Goal: Task Accomplishment & Management: Manage account settings

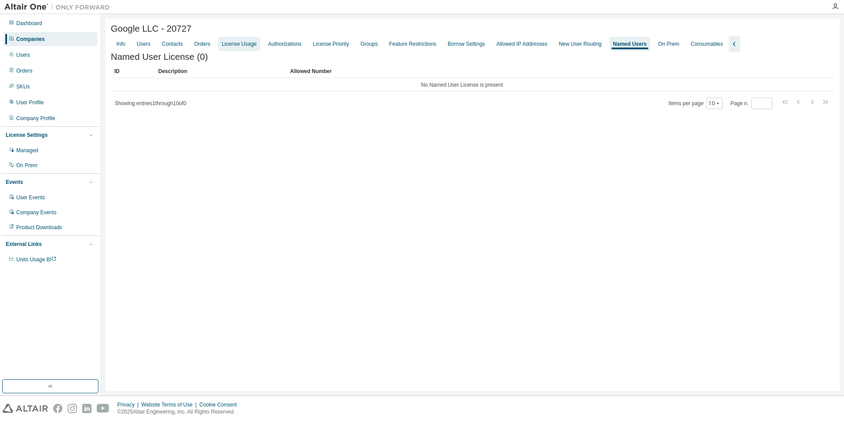
click at [255, 46] on div "License Usage" at bounding box center [239, 43] width 35 height 7
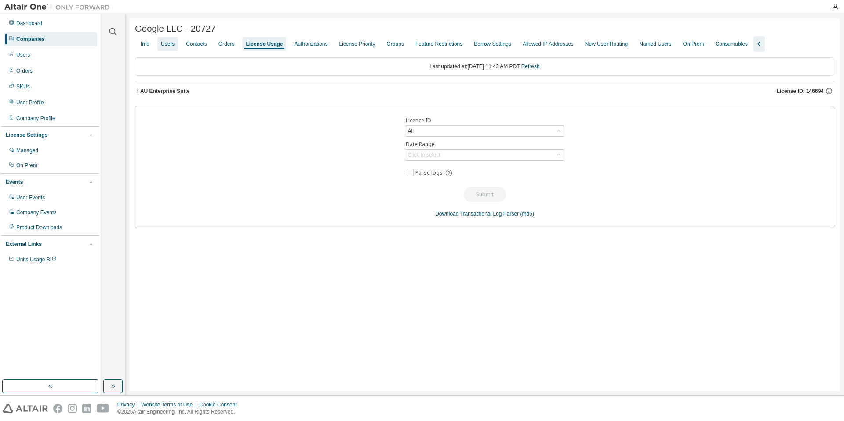
click at [162, 45] on div "Users" at bounding box center [168, 43] width 14 height 7
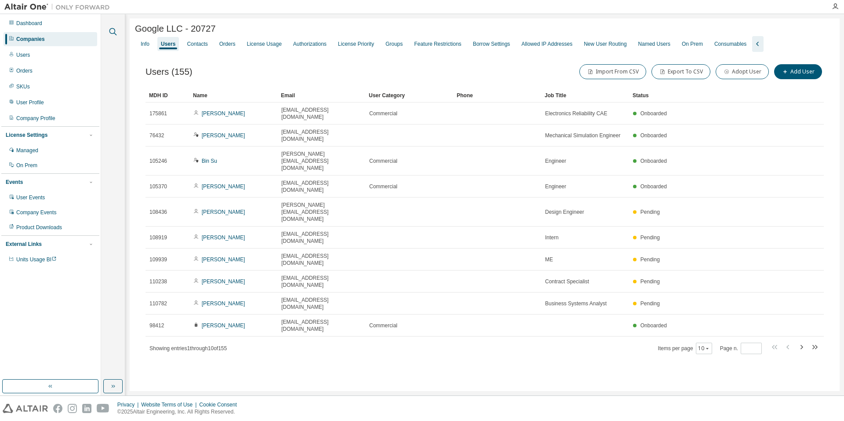
click at [117, 30] on icon "button" at bounding box center [113, 31] width 11 height 11
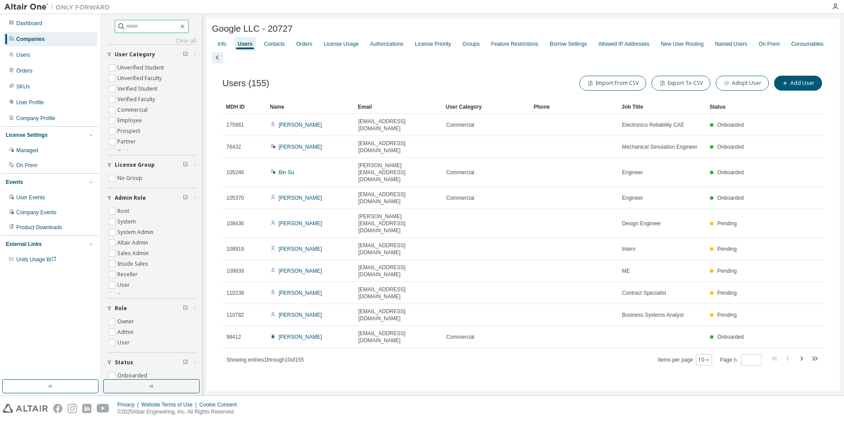
click at [142, 28] on input "text" at bounding box center [152, 26] width 53 height 9
type input "******"
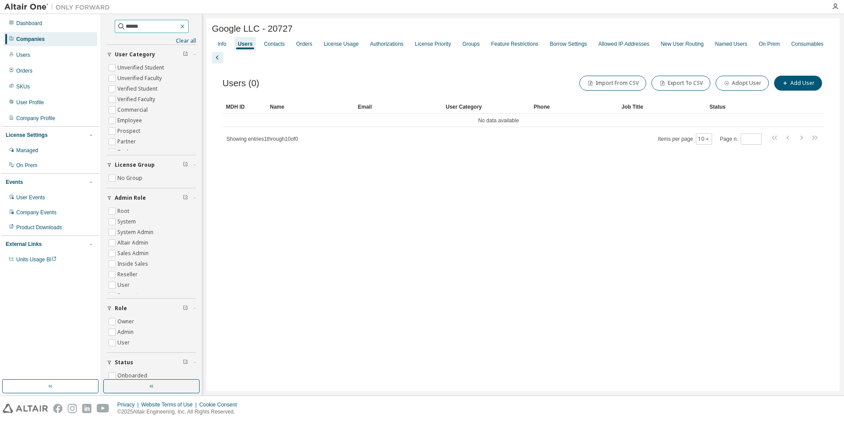
click at [186, 26] on icon "button" at bounding box center [182, 26] width 7 height 7
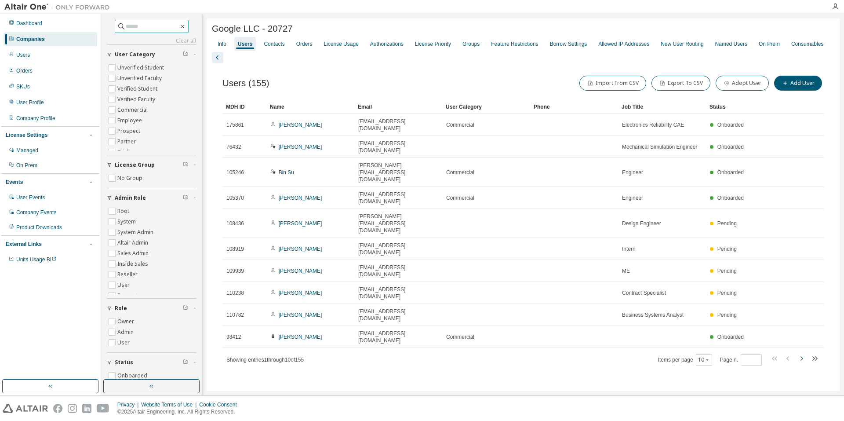
click at [803, 356] on icon "button" at bounding box center [802, 358] width 3 height 4
type input "*"
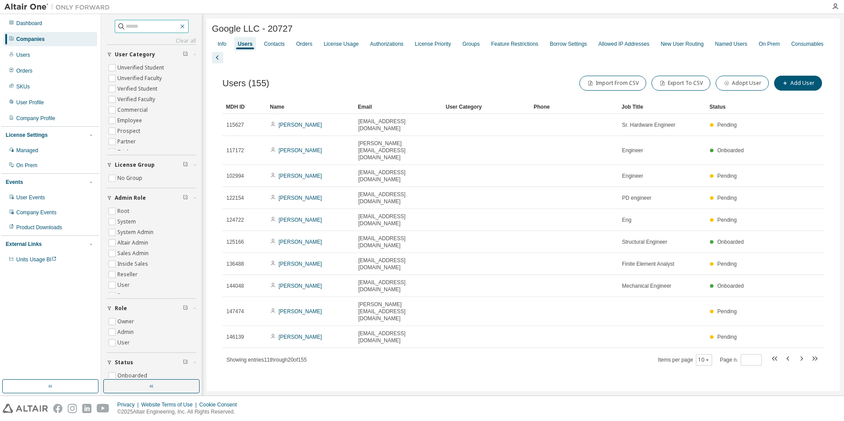
click at [186, 27] on icon "button" at bounding box center [182, 26] width 7 height 7
click at [39, 36] on div "Companies" at bounding box center [30, 39] width 29 height 7
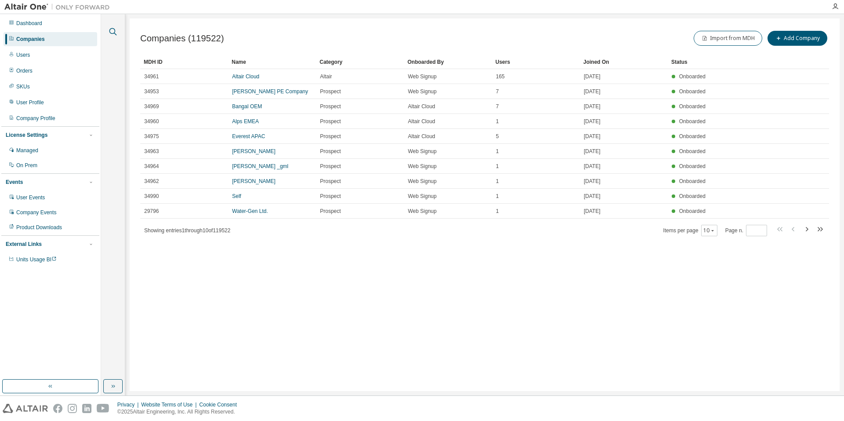
click at [111, 35] on icon "button" at bounding box center [113, 31] width 11 height 11
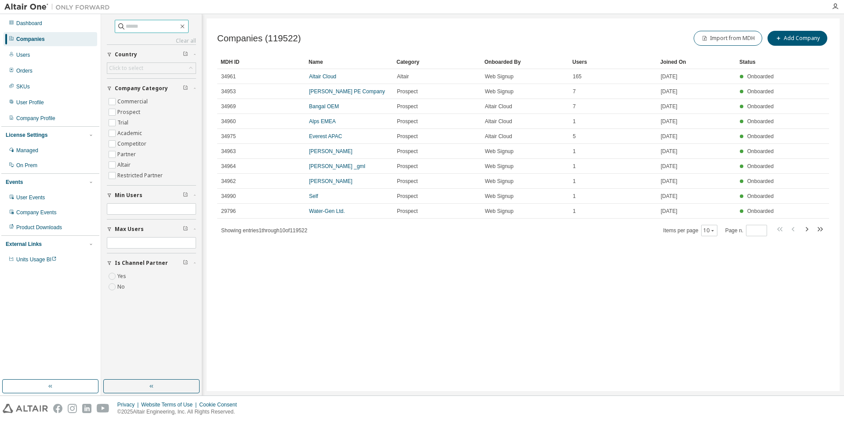
click at [171, 31] on span at bounding box center [152, 26] width 74 height 13
click at [171, 27] on input "text" at bounding box center [152, 26] width 53 height 9
paste input "**********"
type input "**********"
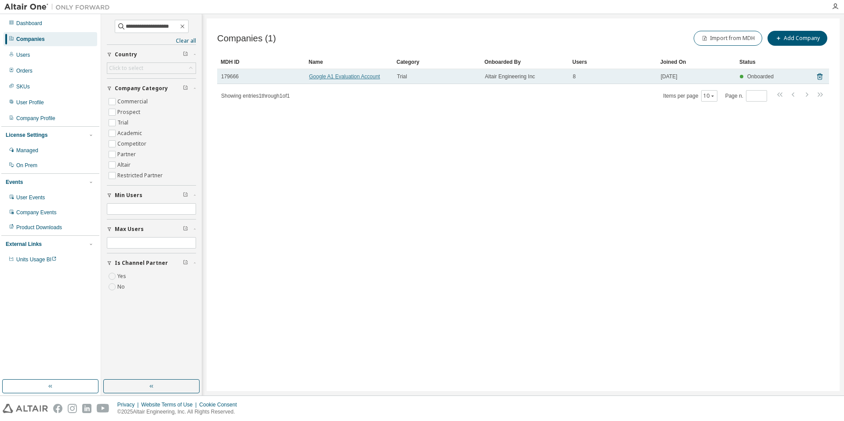
click at [371, 77] on link "Google A1 Evaluation Account" at bounding box center [344, 76] width 71 height 6
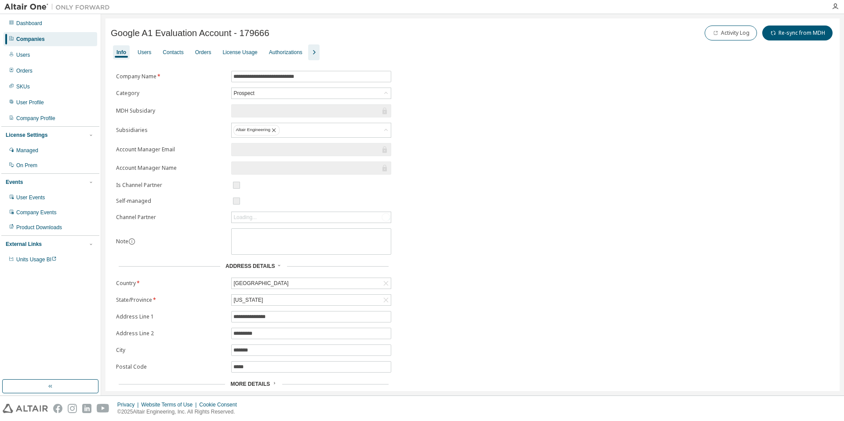
click at [319, 53] on icon "button" at bounding box center [314, 52] width 11 height 11
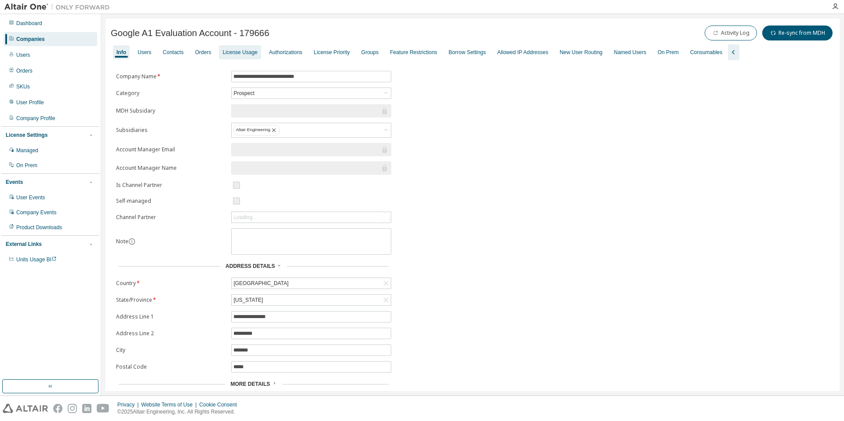
click at [241, 53] on div "License Usage" at bounding box center [239, 52] width 35 height 7
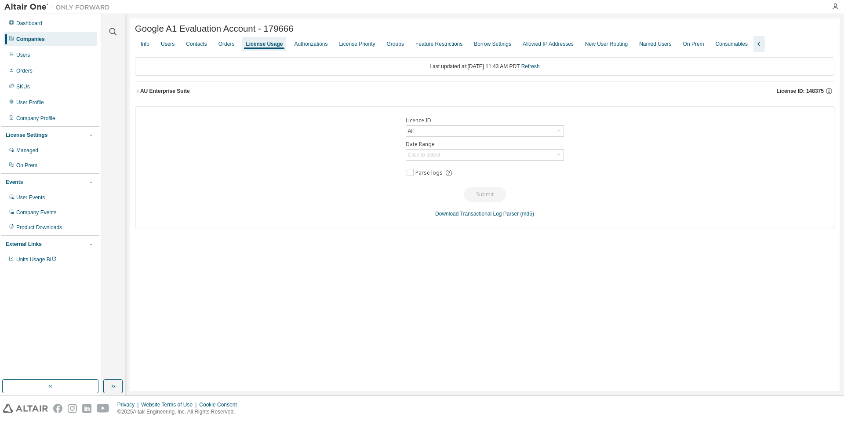
click at [132, 92] on div "Google A1 Evaluation Account - 179666 Clear Load Save Save As Field Operator Va…" at bounding box center [485, 204] width 710 height 372
click at [137, 94] on icon "button" at bounding box center [137, 90] width 5 height 5
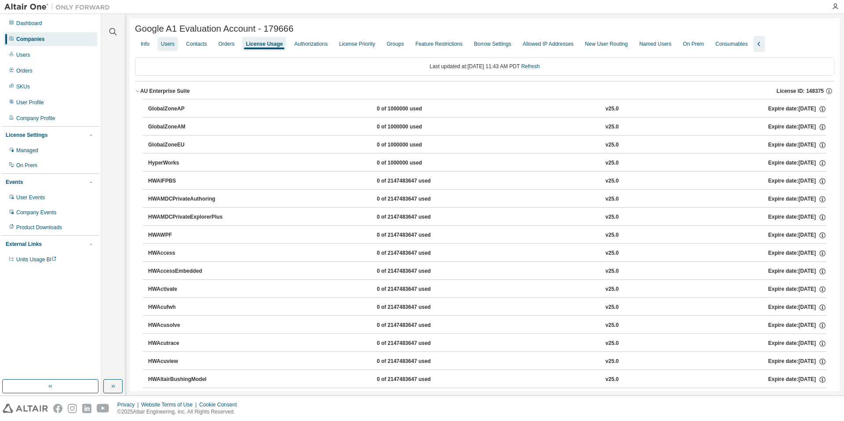
click at [168, 46] on div "Users" at bounding box center [168, 43] width 14 height 7
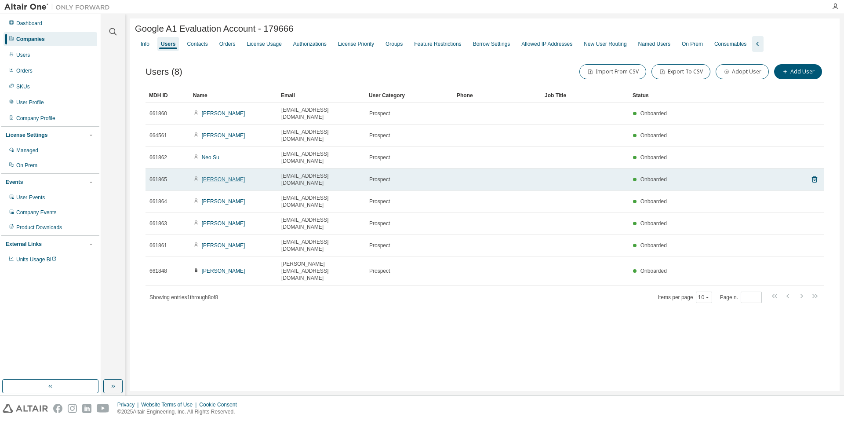
click at [231, 176] on link "[PERSON_NAME]" at bounding box center [224, 179] width 44 height 6
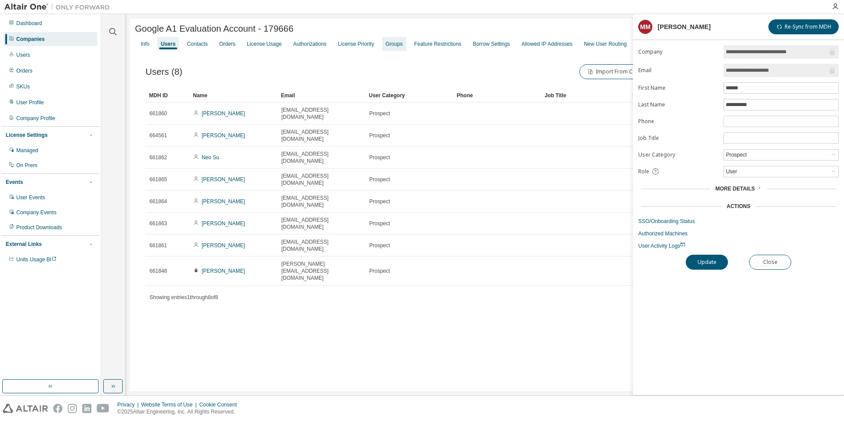
click at [403, 46] on div "Groups" at bounding box center [394, 43] width 17 height 7
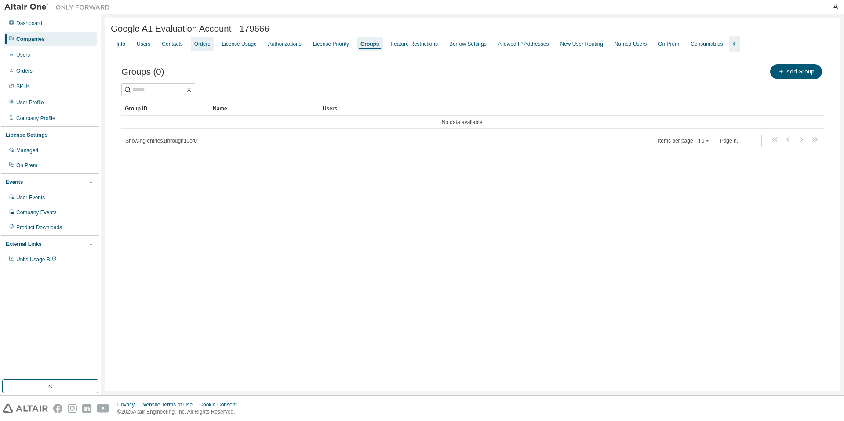
click at [235, 50] on div "License Usage" at bounding box center [239, 44] width 42 height 14
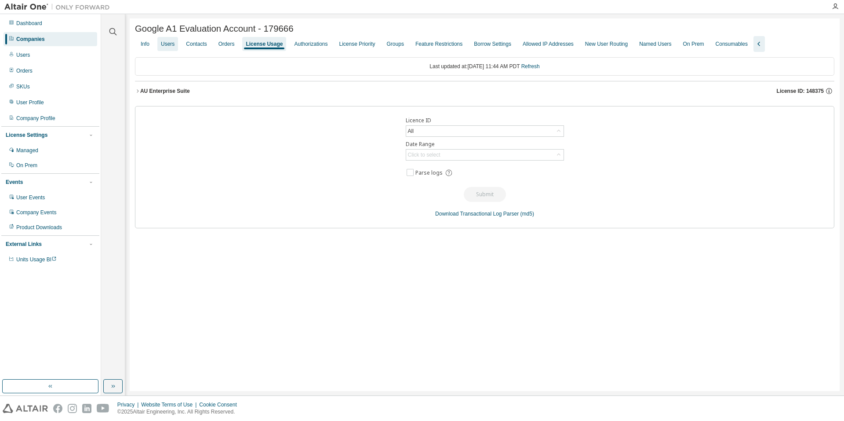
click at [175, 50] on div "Users" at bounding box center [167, 44] width 21 height 14
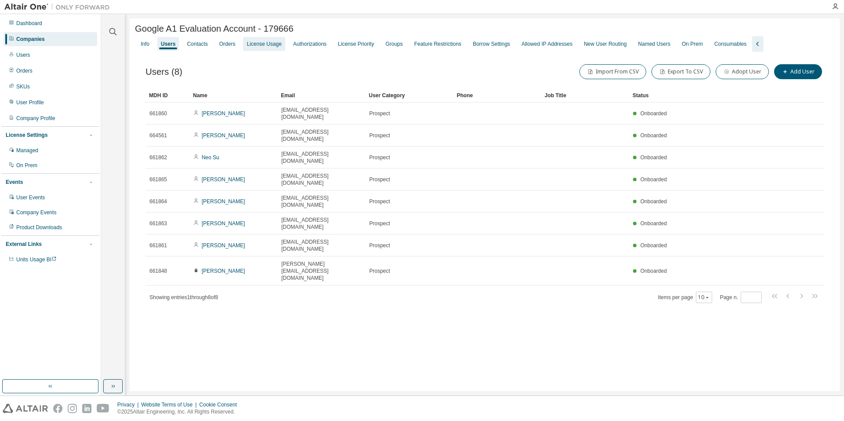
click at [254, 45] on div "License Usage" at bounding box center [264, 43] width 35 height 7
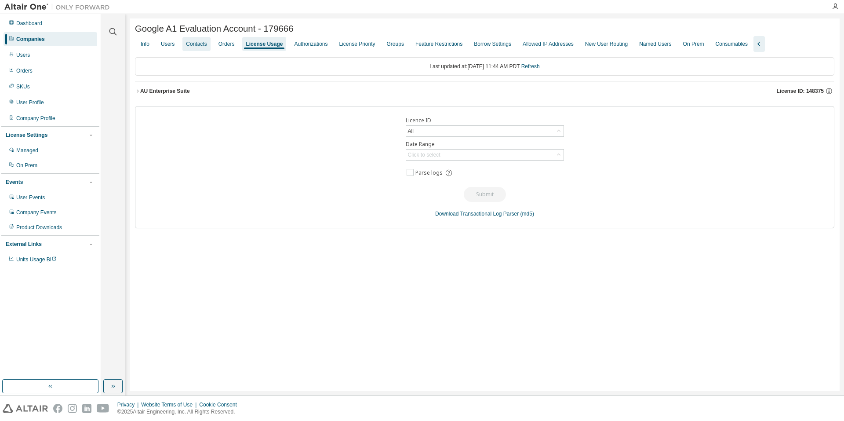
click at [173, 51] on div "Users" at bounding box center [167, 44] width 21 height 14
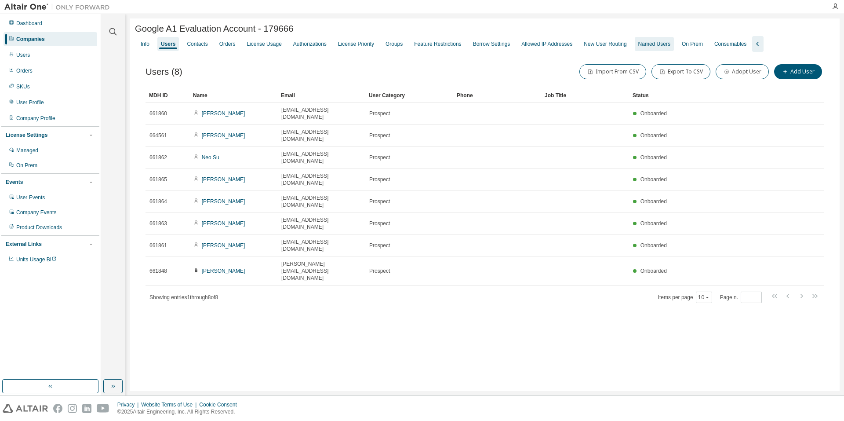
click at [663, 50] on div "Named Users" at bounding box center [654, 44] width 39 height 14
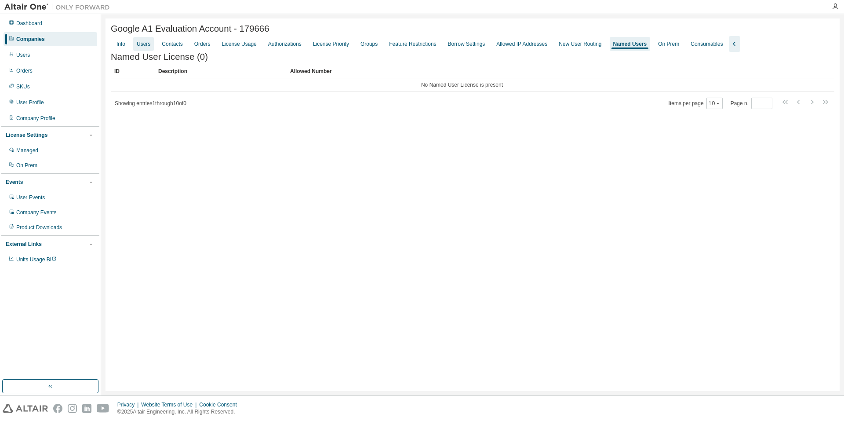
click at [146, 47] on div "Users" at bounding box center [144, 43] width 14 height 7
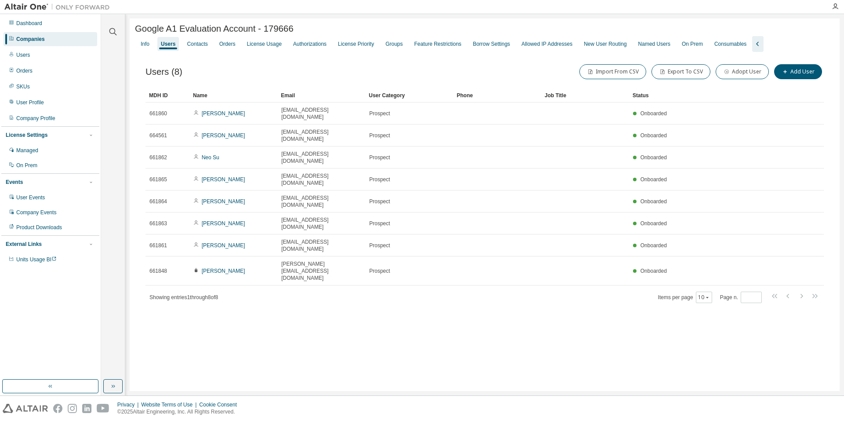
click at [43, 43] on div "Companies" at bounding box center [51, 39] width 94 height 14
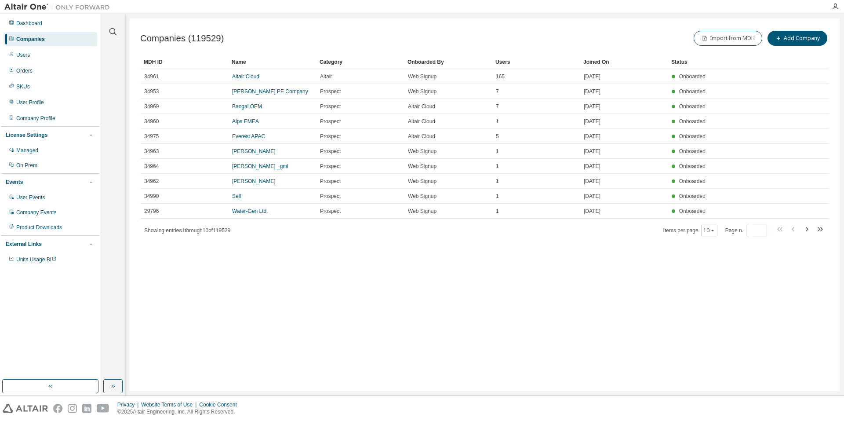
click at [105, 32] on div at bounding box center [112, 26] width 21 height 22
click at [117, 35] on icon "button" at bounding box center [113, 31] width 11 height 11
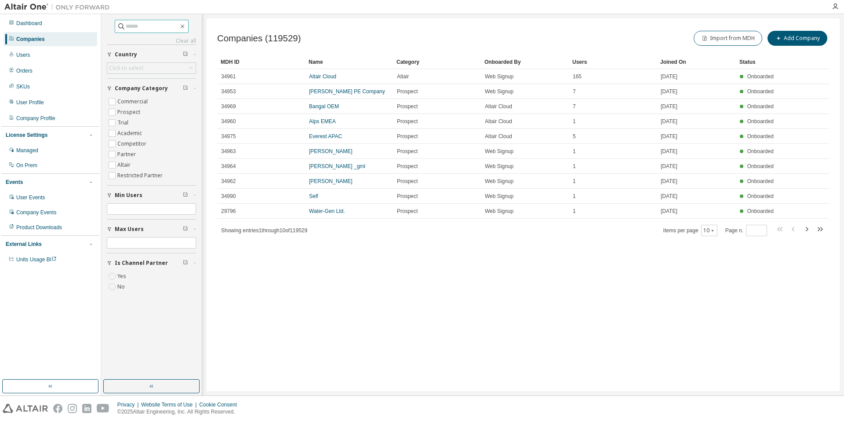
click at [133, 26] on input "text" at bounding box center [152, 26] width 53 height 9
type input "*****"
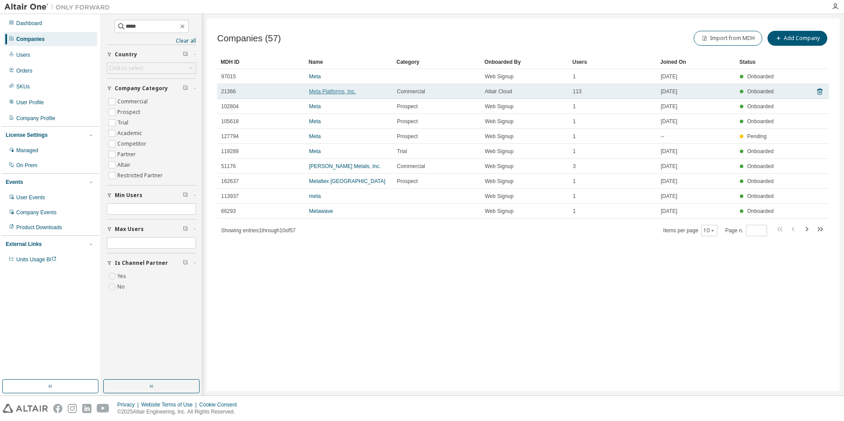
click at [327, 90] on td "Meta Platforms, Inc." at bounding box center [349, 91] width 88 height 15
click at [327, 91] on link "Meta Platforms, Inc." at bounding box center [332, 91] width 47 height 6
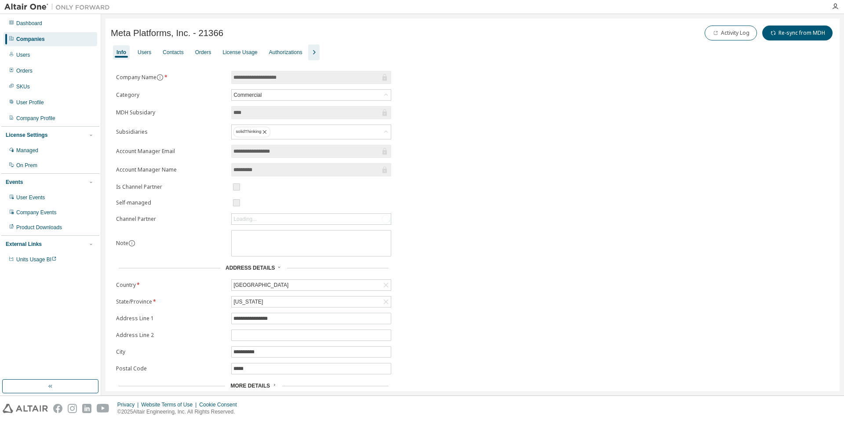
click at [319, 54] on icon "button" at bounding box center [314, 52] width 11 height 11
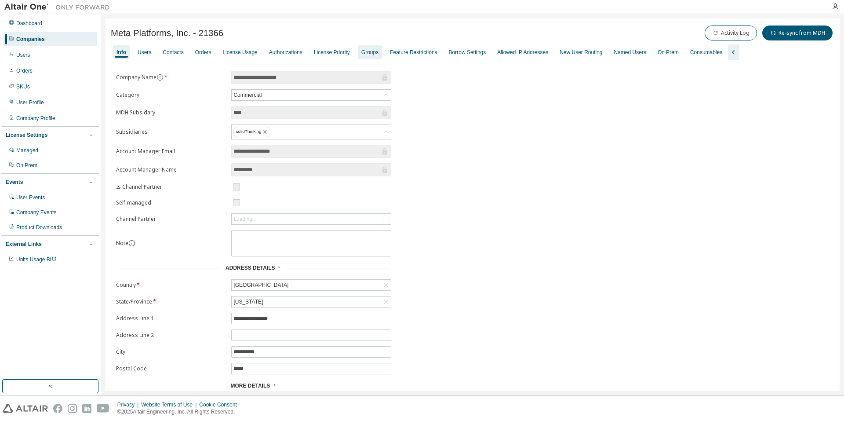
click at [379, 55] on div "Groups" at bounding box center [369, 52] width 17 height 7
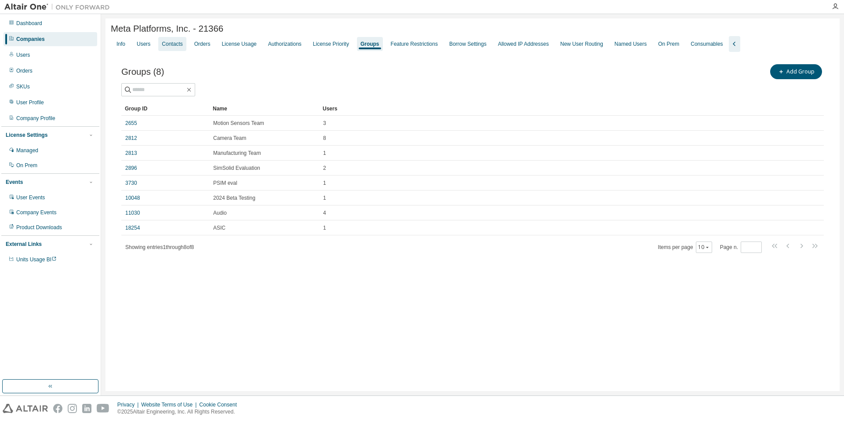
drag, startPoint x: 151, startPoint y: 46, endPoint x: 181, endPoint y: 51, distance: 30.4
click at [153, 47] on div "Users" at bounding box center [143, 44] width 21 height 14
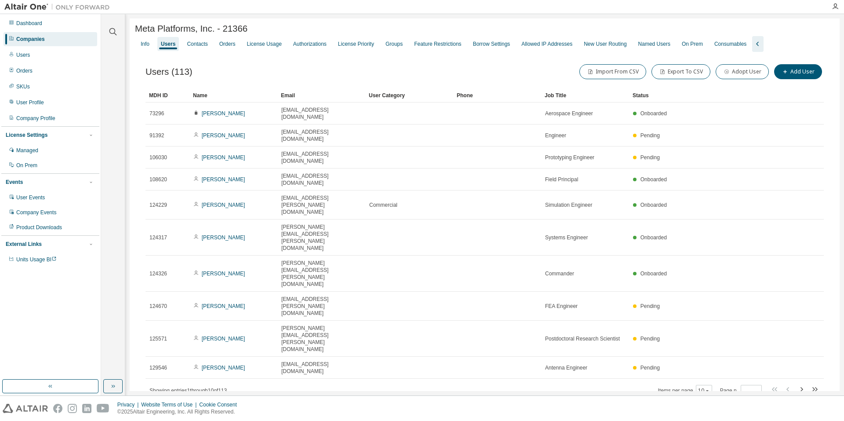
click at [296, 97] on div "Email" at bounding box center [321, 95] width 81 height 14
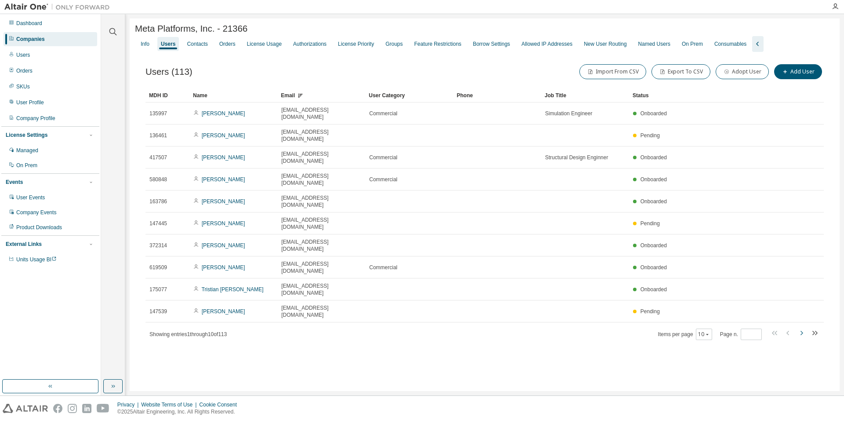
click at [799, 328] on icon "button" at bounding box center [801, 333] width 11 height 11
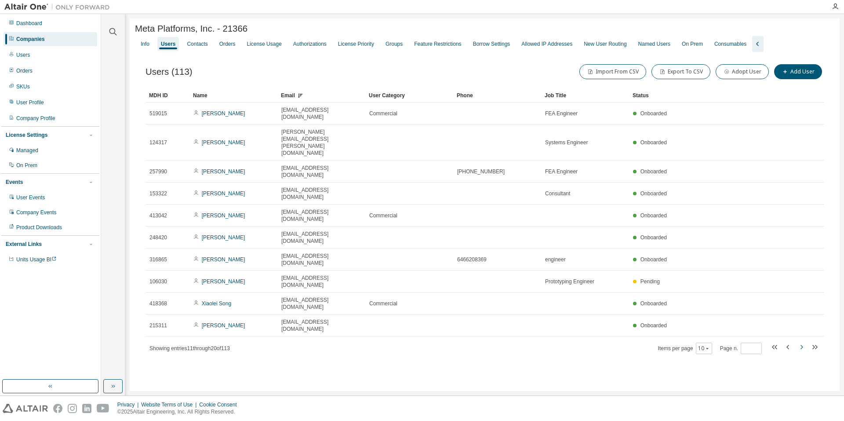
click at [799, 342] on icon "button" at bounding box center [801, 347] width 11 height 11
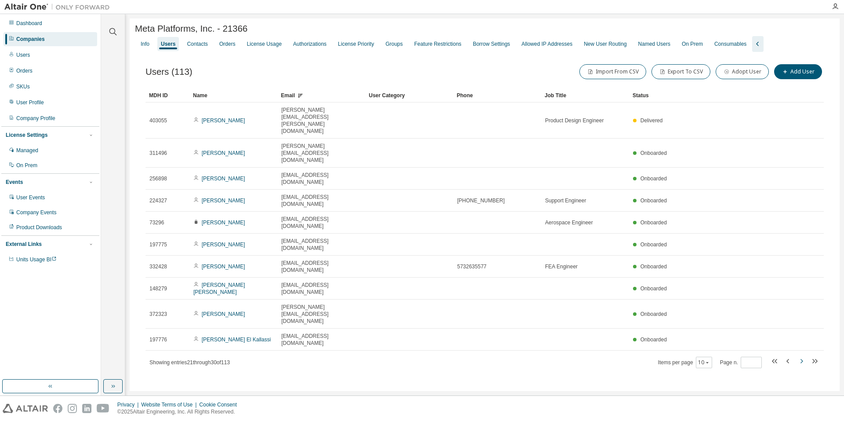
click at [799, 265] on div "MDH ID Name Email User Category Phone Job Title Status 403055 [PERSON_NAME] [PE…" at bounding box center [485, 228] width 678 height 280
click at [802, 356] on icon "button" at bounding box center [801, 361] width 11 height 11
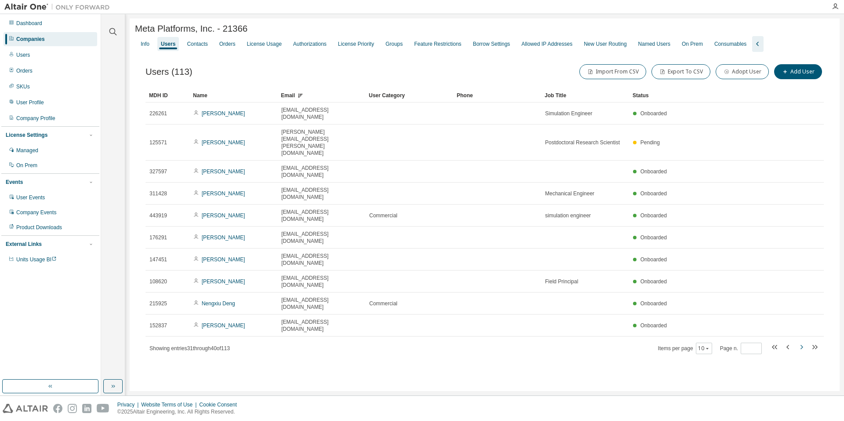
click at [802, 342] on icon "button" at bounding box center [801, 347] width 11 height 11
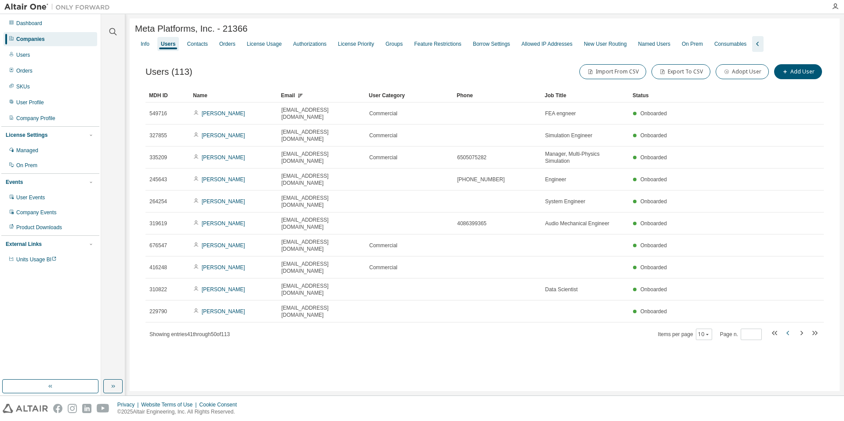
click at [791, 328] on icon "button" at bounding box center [788, 333] width 11 height 11
type input "*"
